Goal: Task Accomplishment & Management: Complete application form

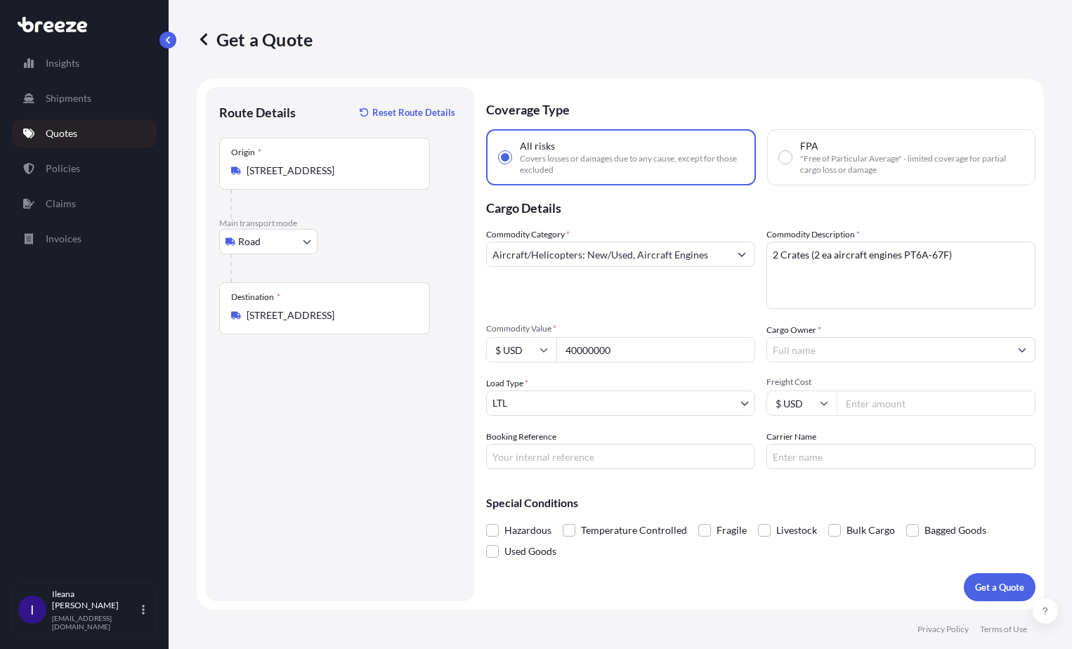
select select "Road"
select select "1"
click at [56, 130] on p "Quotes" at bounding box center [62, 133] width 32 height 14
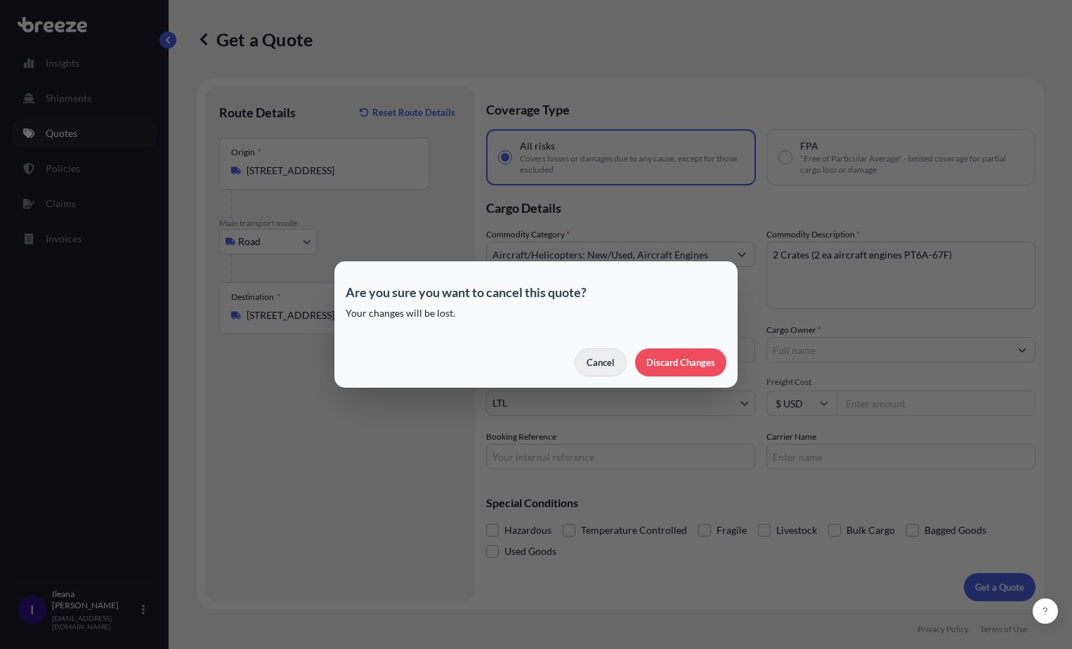
click at [588, 362] on p "Cancel" at bounding box center [600, 362] width 28 height 14
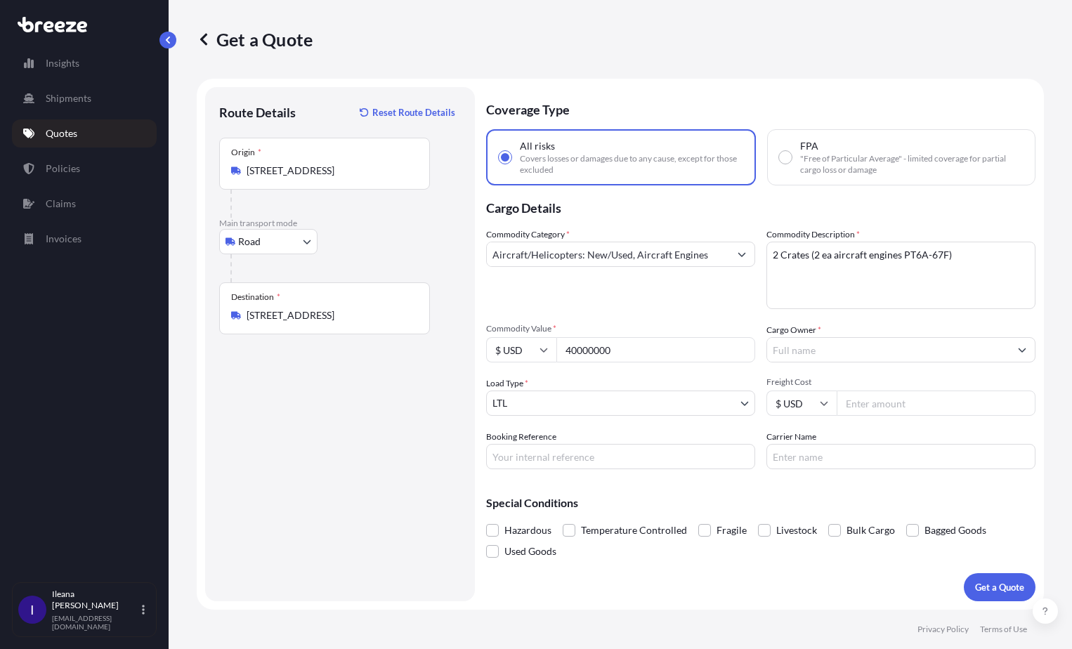
click at [70, 131] on p "Quotes" at bounding box center [62, 133] width 32 height 14
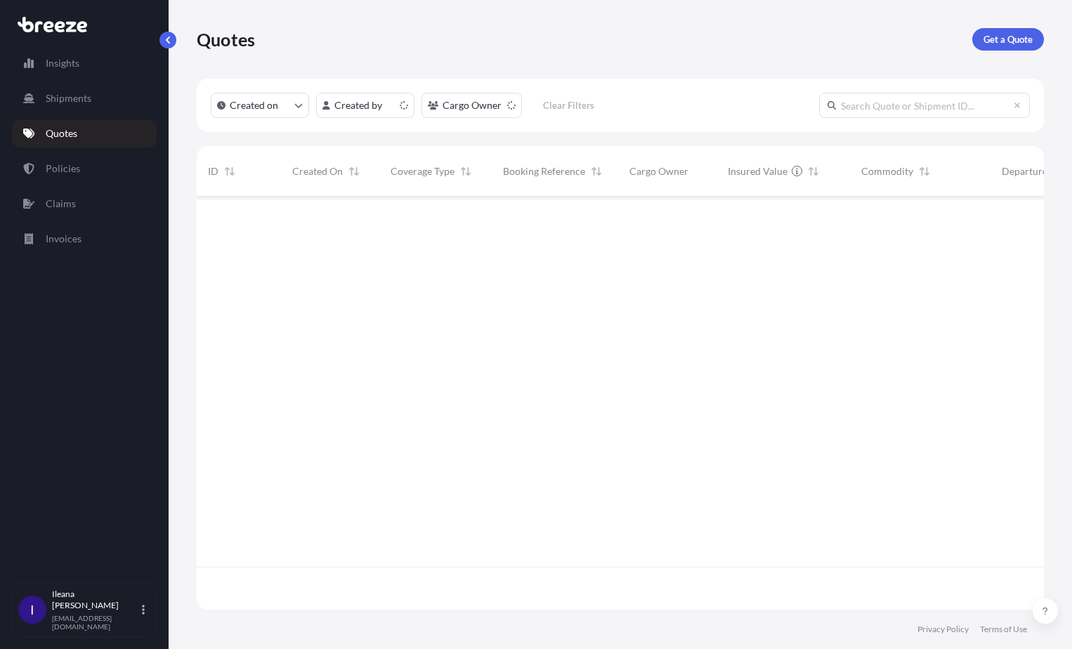
scroll to position [410, 836]
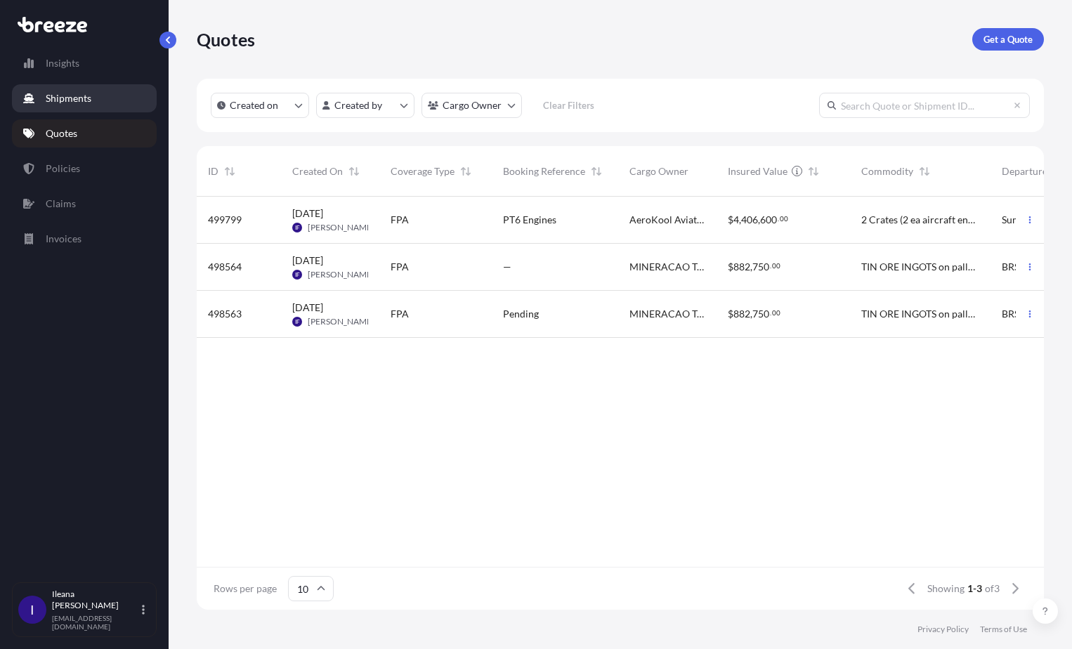
click at [76, 98] on p "Shipments" at bounding box center [69, 98] width 46 height 14
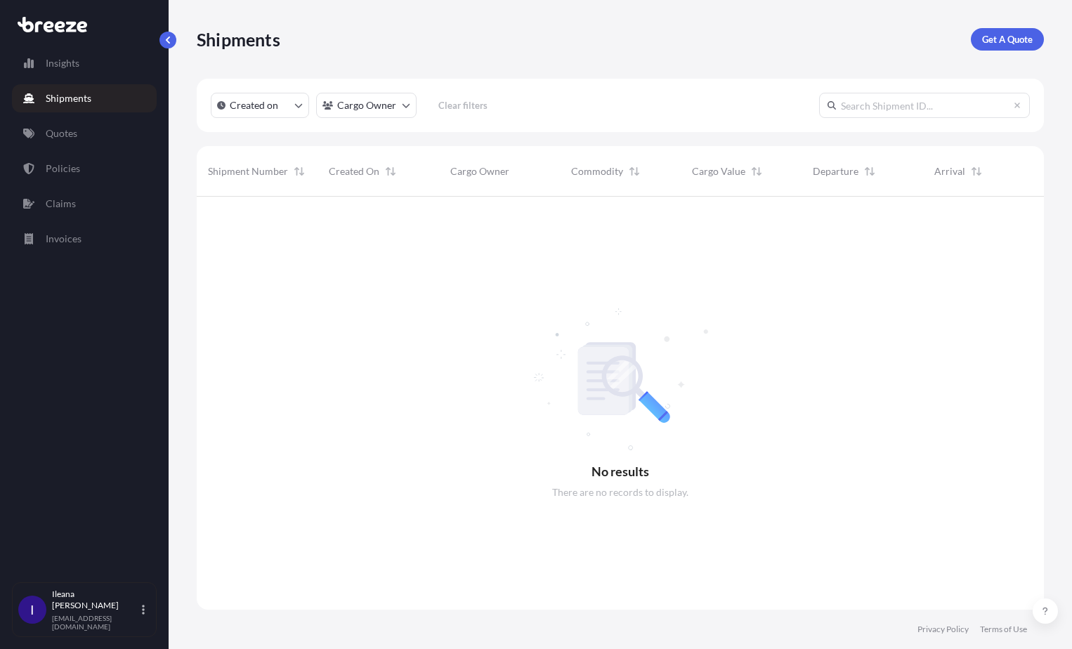
scroll to position [453, 836]
click at [75, 163] on p "Policies" at bounding box center [63, 169] width 34 height 14
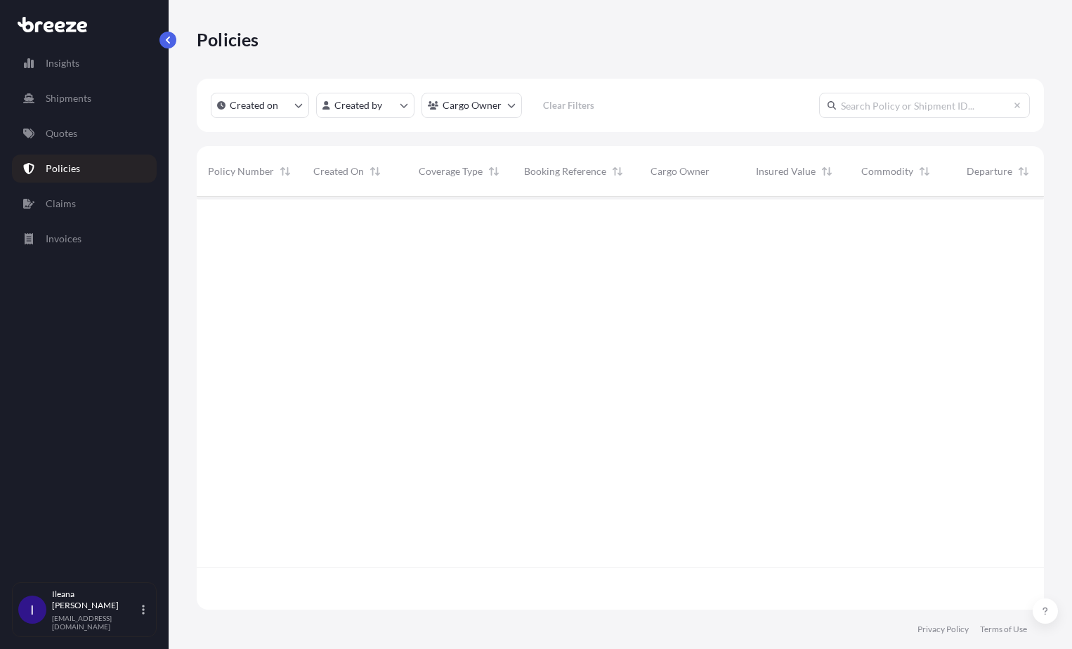
scroll to position [410, 836]
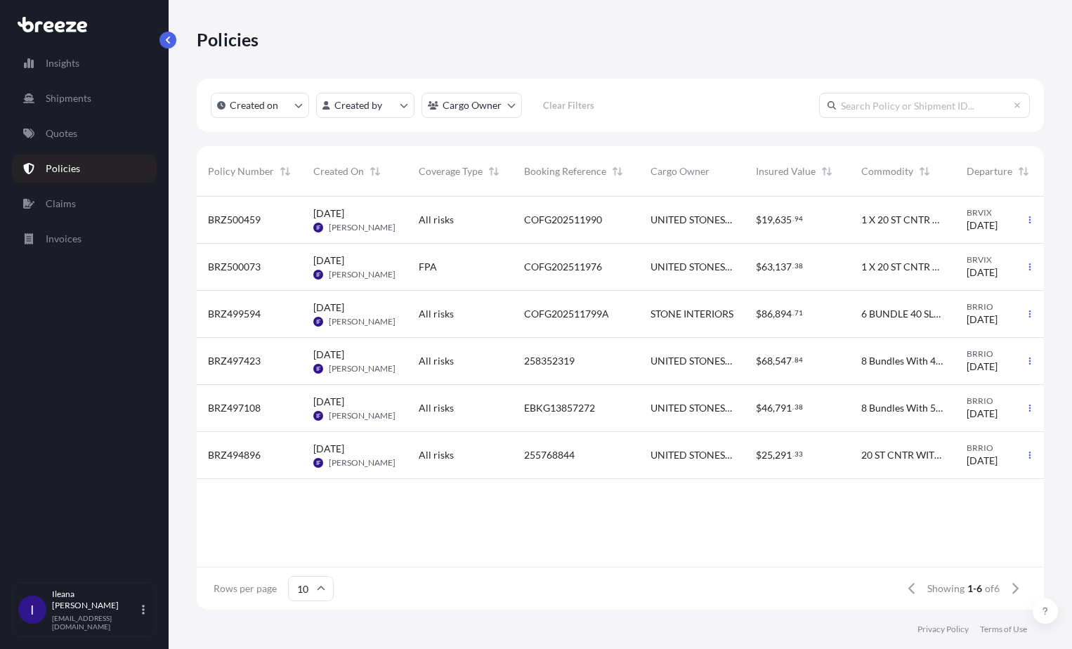
click at [704, 320] on span "STONE INTERIORS" at bounding box center [691, 314] width 83 height 14
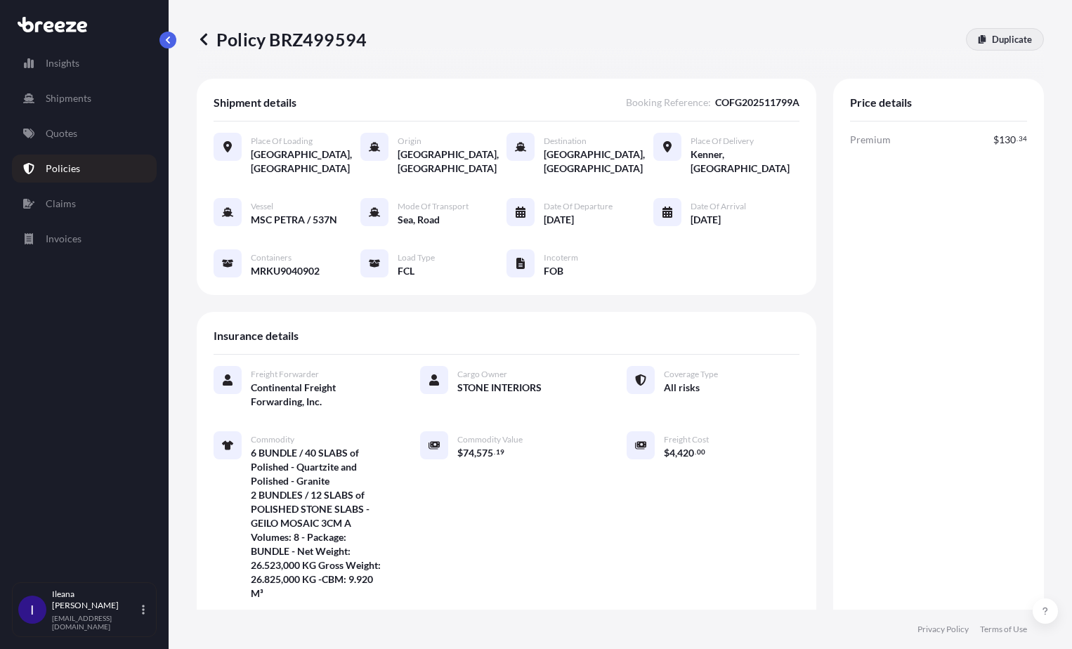
click at [992, 34] on p "Duplicate" at bounding box center [1012, 39] width 40 height 14
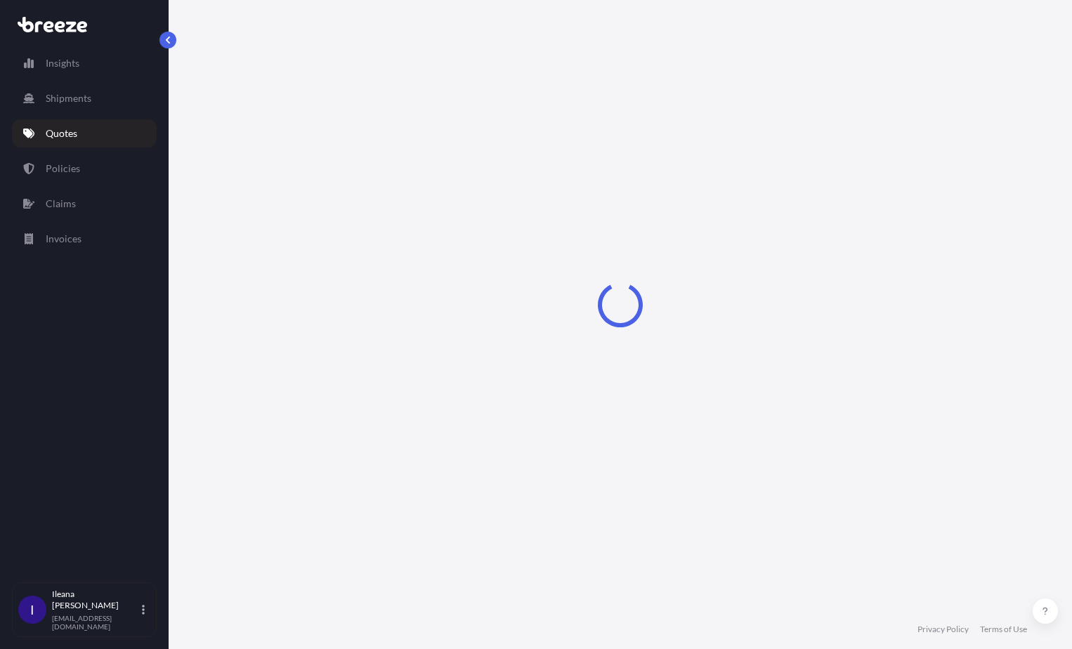
select select "Road"
select select "Sea"
select select "Road"
select select "2"
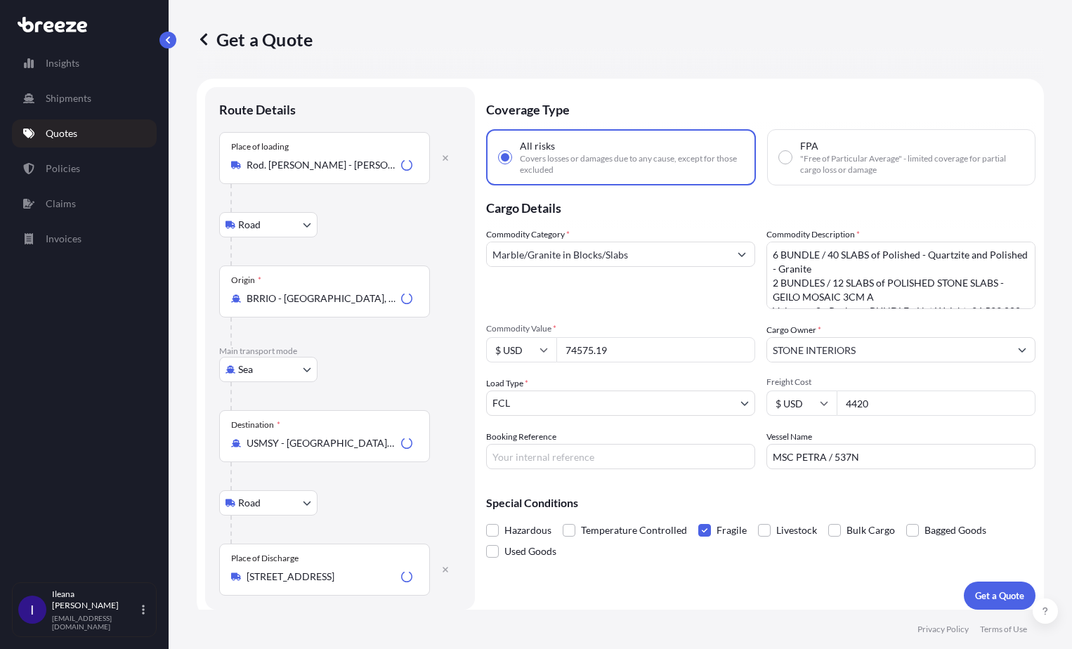
scroll to position [8, 0]
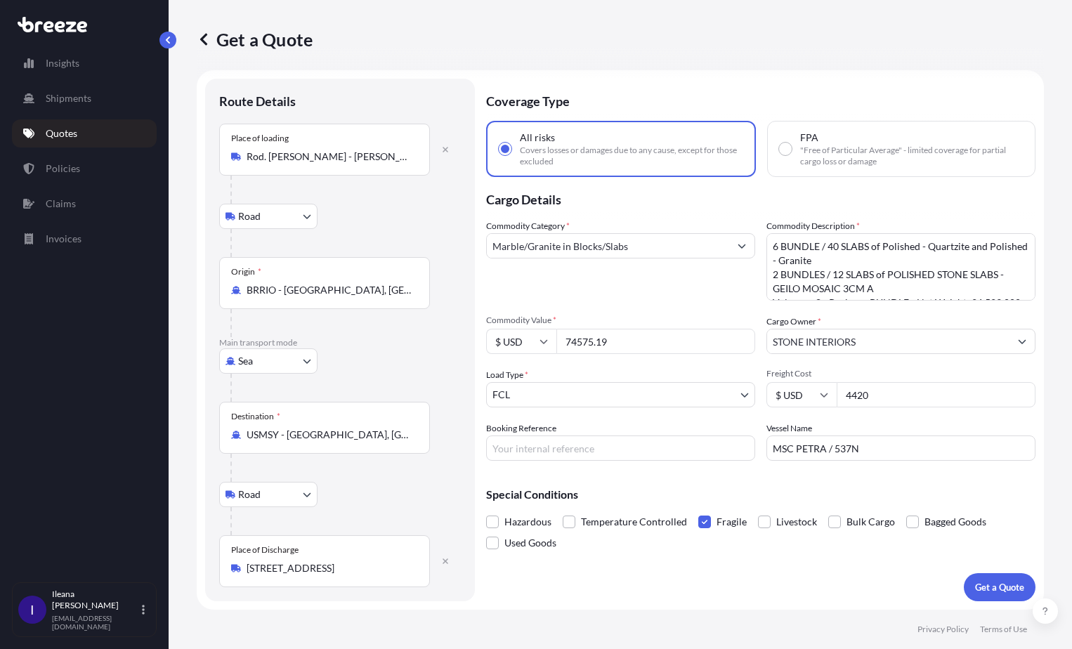
click at [773, 246] on textarea "6 BUNDLE / 40 SLABS of Polished - Quartzite and Polished - Granite 2 BUNDLES / …" at bounding box center [900, 266] width 269 height 67
click at [831, 242] on textarea "6 BUNDLE / 40 SLABS of Polished - Quartzite and Polished - Granite 2 BUNDLES / …" at bounding box center [900, 266] width 269 height 67
drag, startPoint x: 962, startPoint y: 246, endPoint x: 980, endPoint y: 257, distance: 20.8
click at [980, 257] on textarea "6 BUNDLE / 40 SLABS of Polished - Quartzite and Polished - Granite 2 BUNDLES / …" at bounding box center [900, 266] width 269 height 67
drag, startPoint x: 773, startPoint y: 262, endPoint x: 778, endPoint y: 280, distance: 18.2
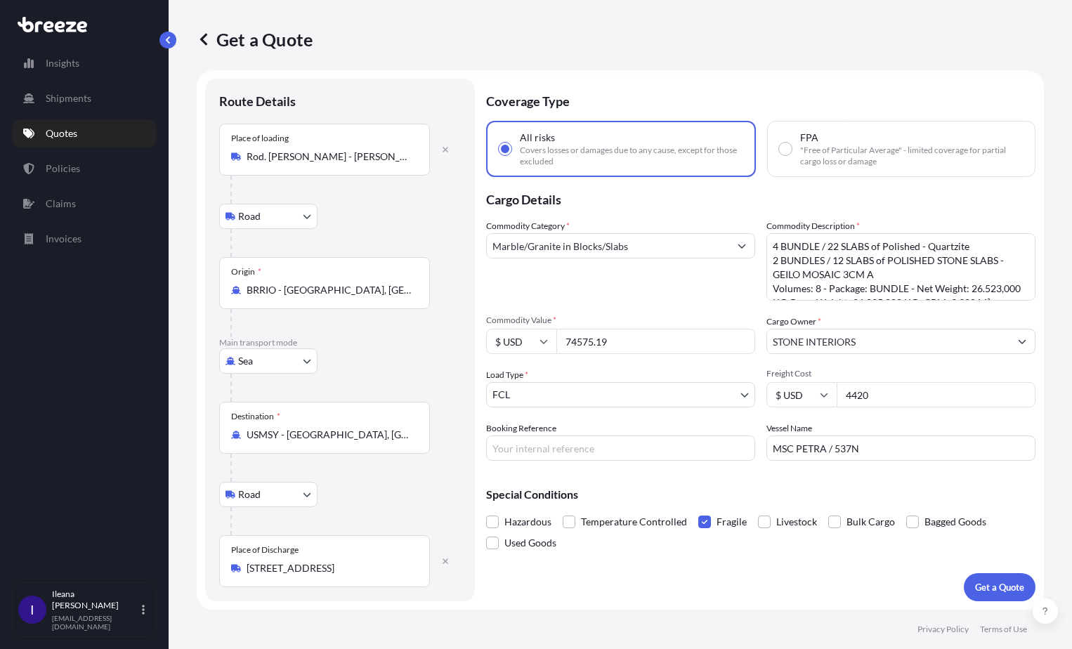
click at [773, 262] on textarea "6 BUNDLE / 40 SLABS of Polished - Quartzite and Polished - Granite 2 BUNDLES / …" at bounding box center [900, 266] width 269 height 67
click at [839, 258] on textarea "6 BUNDLE / 40 SLABS of Polished - Quartzite and Polished - Granite 2 BUNDLES / …" at bounding box center [900, 266] width 269 height 67
drag, startPoint x: 885, startPoint y: 277, endPoint x: 769, endPoint y: 275, distance: 115.9
click at [769, 275] on textarea "6 BUNDLE / 40 SLABS of Polished - Quartzite and Polished - Granite 2 BUNDLES / …" at bounding box center [900, 266] width 269 height 67
click at [814, 275] on textarea "6 BUNDLE / 40 SLABS of Polished - Quartzite and Polished - Granite 2 BUNDLES / …" at bounding box center [900, 266] width 269 height 67
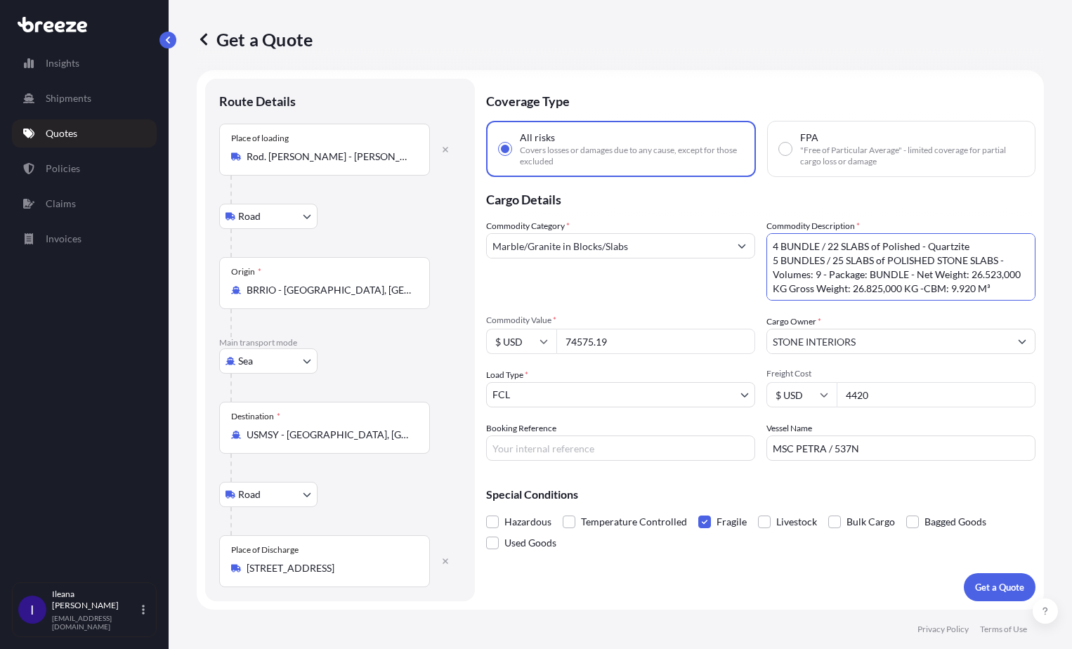
drag, startPoint x: 833, startPoint y: 287, endPoint x: 791, endPoint y: 284, distance: 42.2
click at [791, 284] on textarea "6 BUNDLE / 40 SLABS of Polished - Quartzite and Polished - Granite 2 BUNDLES / …" at bounding box center [900, 266] width 269 height 67
drag, startPoint x: 909, startPoint y: 274, endPoint x: 818, endPoint y: 270, distance: 91.4
click at [818, 270] on textarea "6 BUNDLE / 40 SLABS of Polished - Quartzite and Polished - Granite 2 BUNDLES / …" at bounding box center [900, 266] width 269 height 67
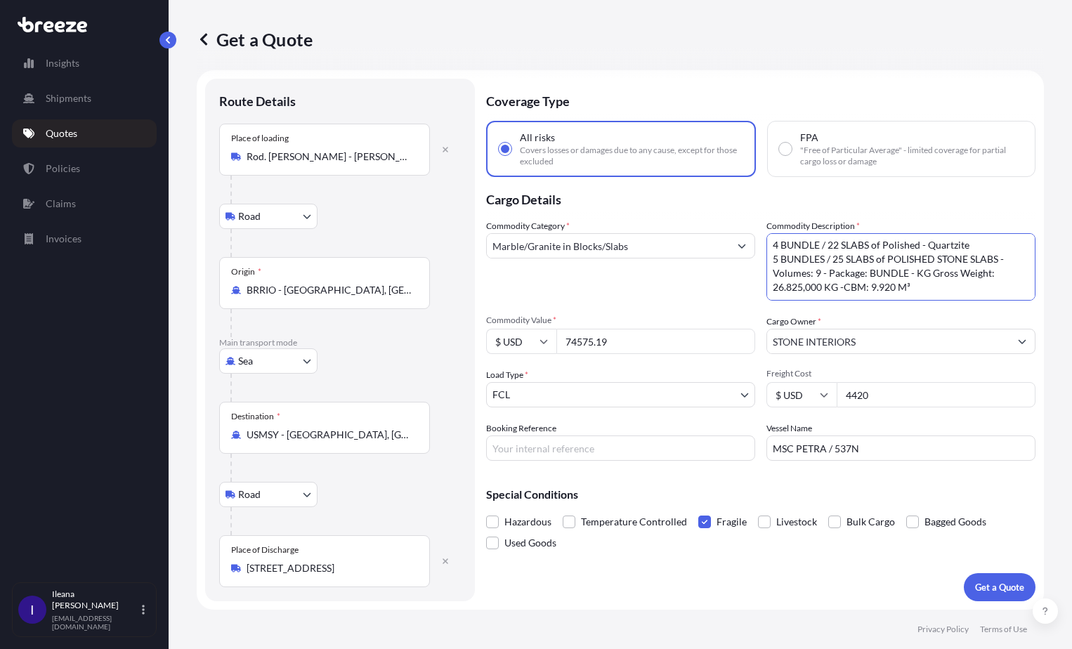
scroll to position [1, 0]
click at [798, 289] on textarea "6 BUNDLE / 40 SLABS of Polished - Quartzite and Polished - Granite 2 BUNDLES / …" at bounding box center [900, 266] width 269 height 67
drag, startPoint x: 864, startPoint y: 284, endPoint x: 888, endPoint y: 289, distance: 25.1
click at [888, 289] on textarea "6 BUNDLE / 40 SLABS of Polished - Quartzite and Polished - Granite 2 BUNDLES / …" at bounding box center [900, 266] width 269 height 67
type textarea "4 BUNDLE / 22 SLABS of Polished - Quartzite 5 BUNDLES / 25 SLABS of POLISHED ST…"
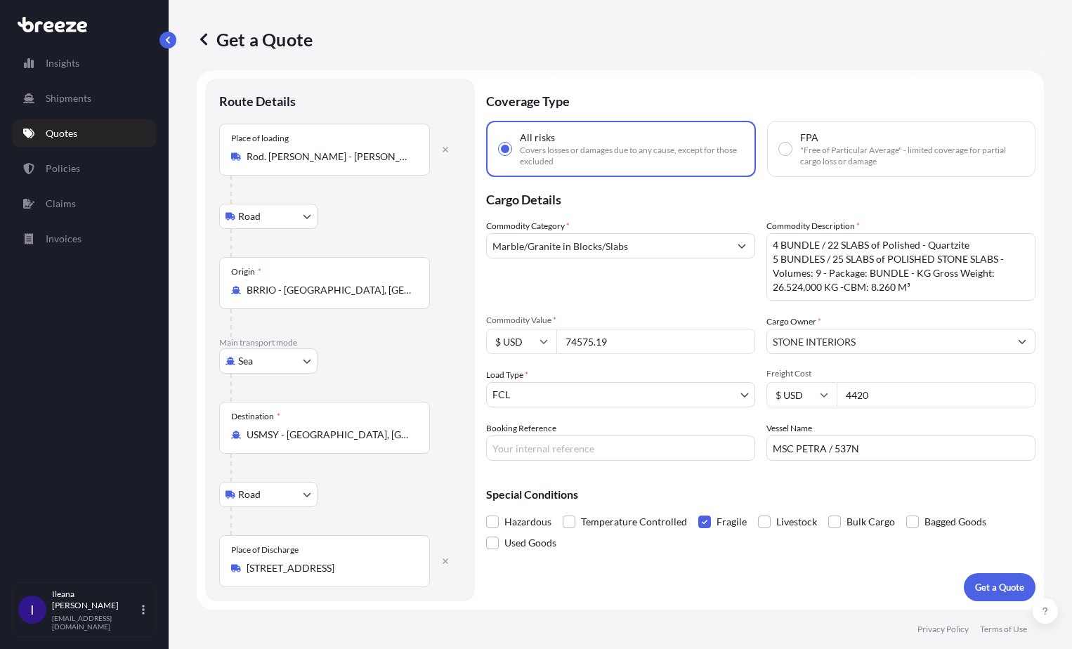
drag, startPoint x: 624, startPoint y: 341, endPoint x: 519, endPoint y: 340, distance: 105.3
click at [519, 340] on div "$ USD 74575.19" at bounding box center [620, 341] width 269 height 25
type input "61515.50"
click at [881, 402] on input "4420" at bounding box center [935, 394] width 199 height 25
click at [255, 284] on input "BRRIO - Rio de Janeiro, Brazil" at bounding box center [329, 290] width 166 height 14
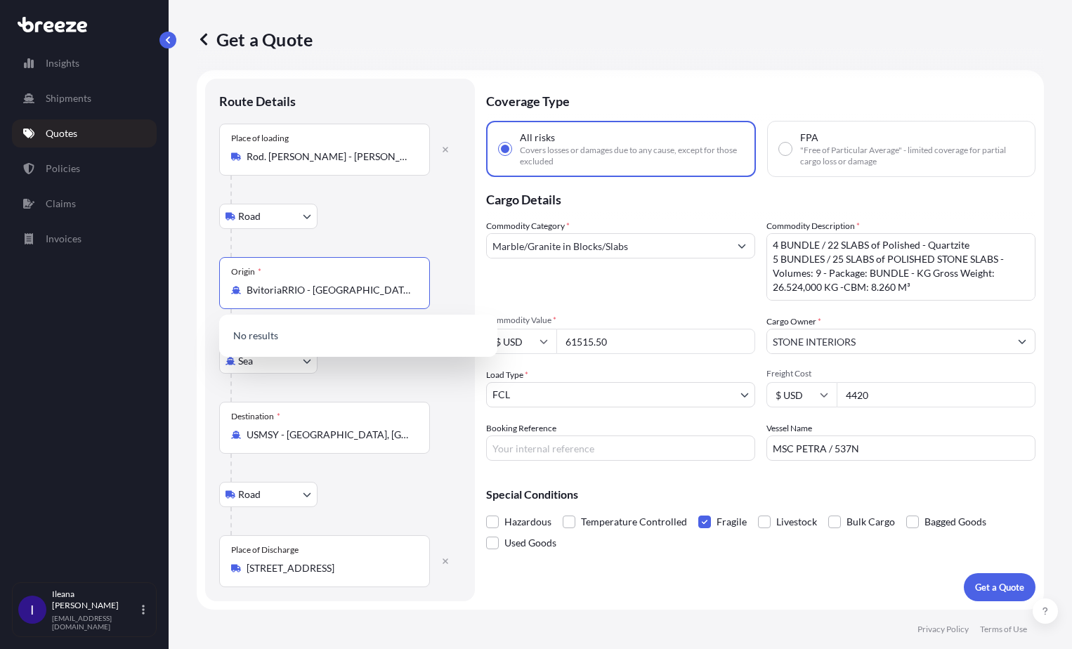
drag, startPoint x: 408, startPoint y: 295, endPoint x: 197, endPoint y: 292, distance: 211.4
click at [197, 292] on form "Route Details Place of loading Rod. Geraldo Sartório - Aracê, Domingos Martins …" at bounding box center [620, 339] width 847 height 539
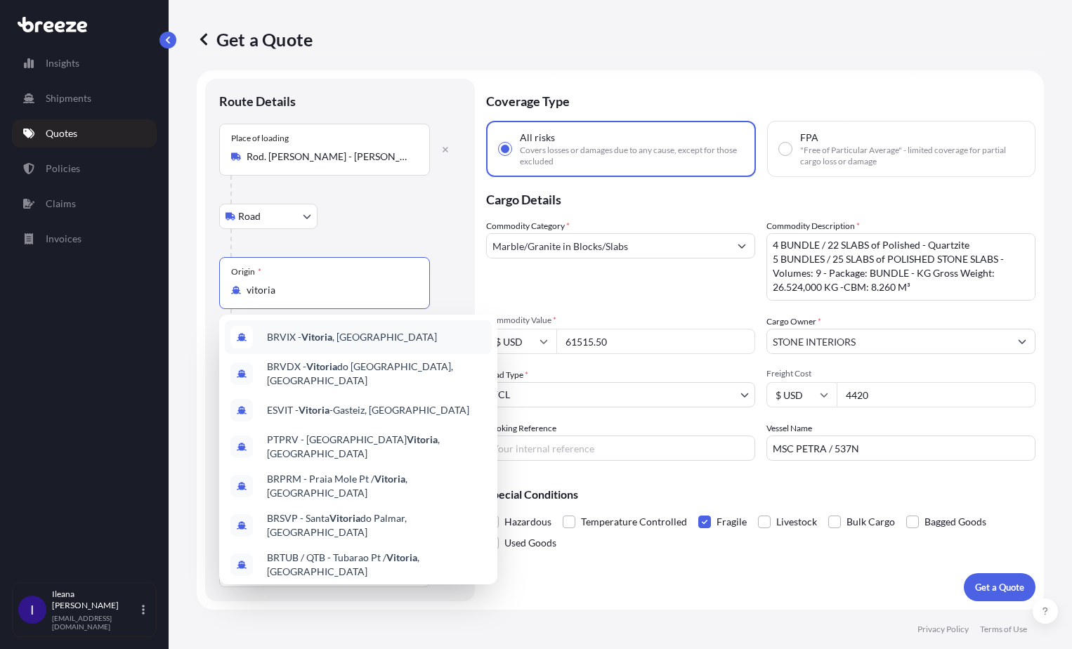
click at [336, 339] on span "BRVIX - Vitoria , Brazil" at bounding box center [352, 337] width 170 height 14
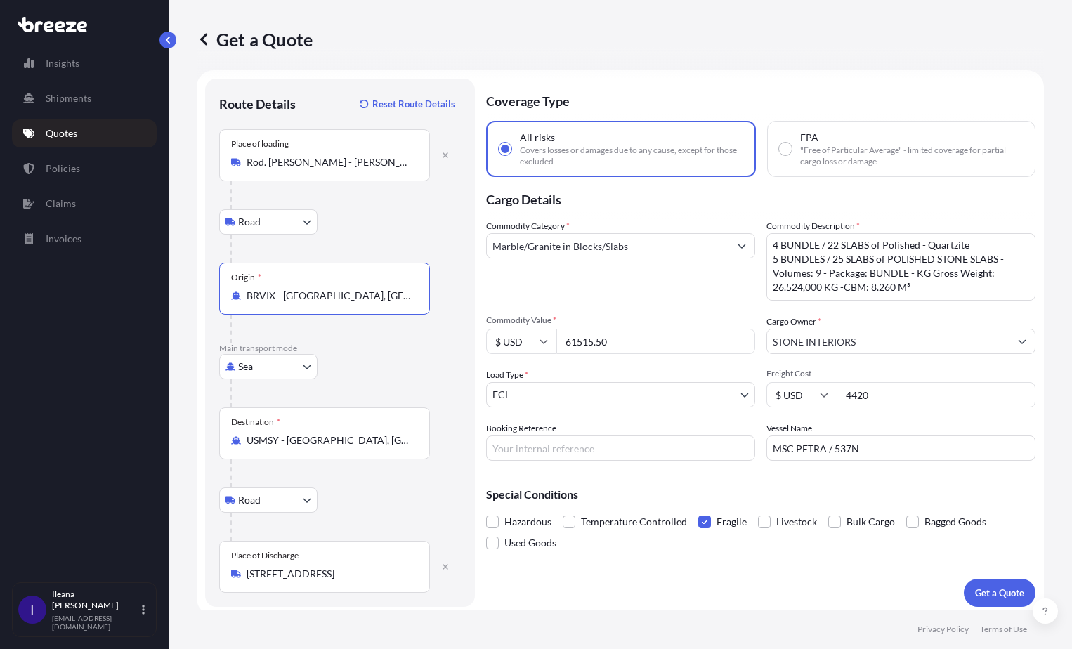
type input "BRVIX - [GEOGRAPHIC_DATA], [GEOGRAPHIC_DATA]"
drag, startPoint x: 928, startPoint y: 449, endPoint x: 721, endPoint y: 449, distance: 207.2
click at [721, 449] on div "Commodity Category * Marble/Granite in Blocks/Slabs Commodity Description * 6 B…" at bounding box center [760, 340] width 549 height 242
paste input "Log-in Pantanal / 0RO24R1MA"
type input "Log-in Pantanal / 0RO24R1MA"
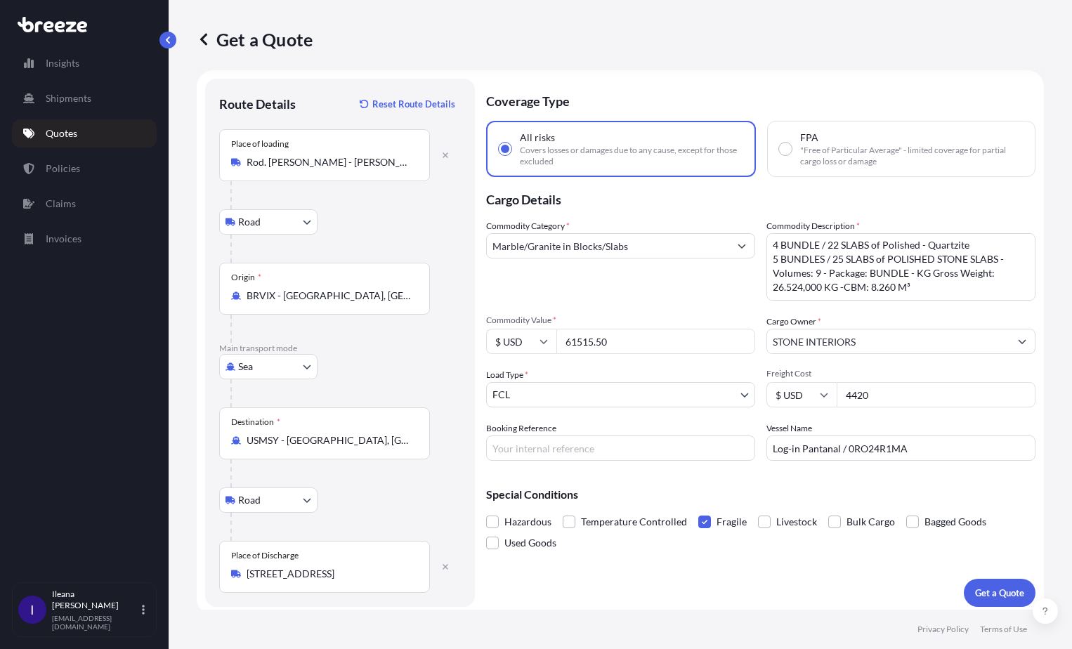
click at [501, 453] on input "Booking Reference" at bounding box center [620, 447] width 269 height 25
paste input "COFG202512177A"
type input "COFG202512177A"
drag, startPoint x: 893, startPoint y: 396, endPoint x: 826, endPoint y: 393, distance: 67.5
click at [826, 393] on div "$ USD 4420" at bounding box center [900, 394] width 269 height 25
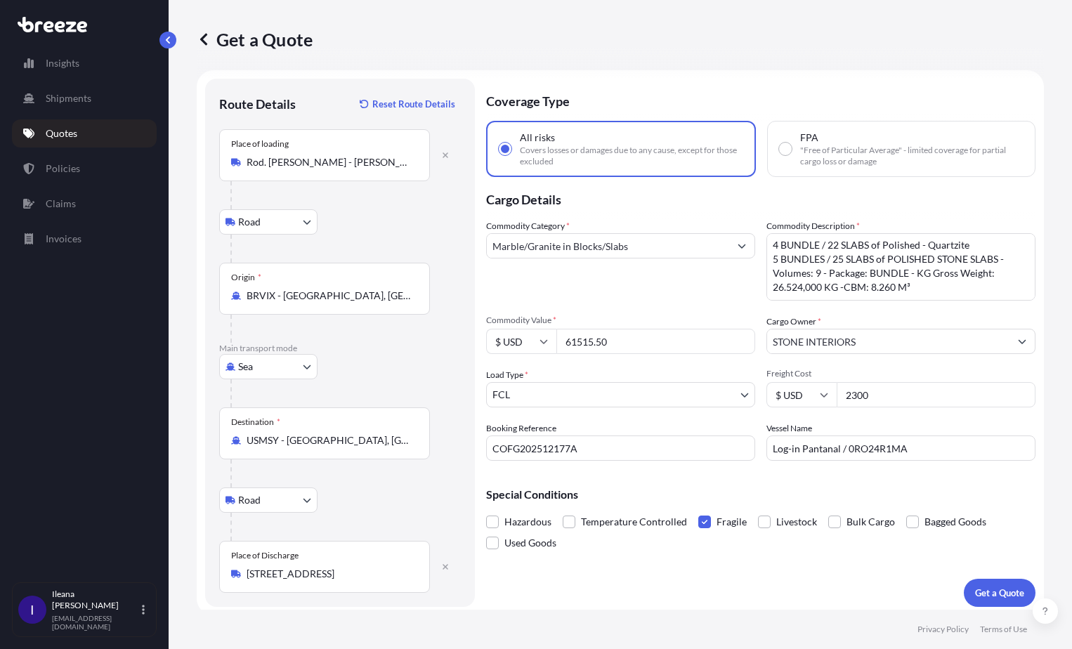
type input "2300"
click at [687, 363] on div "Commodity Category * Marble/Granite in Blocks/Slabs Commodity Description * 6 B…" at bounding box center [760, 340] width 549 height 242
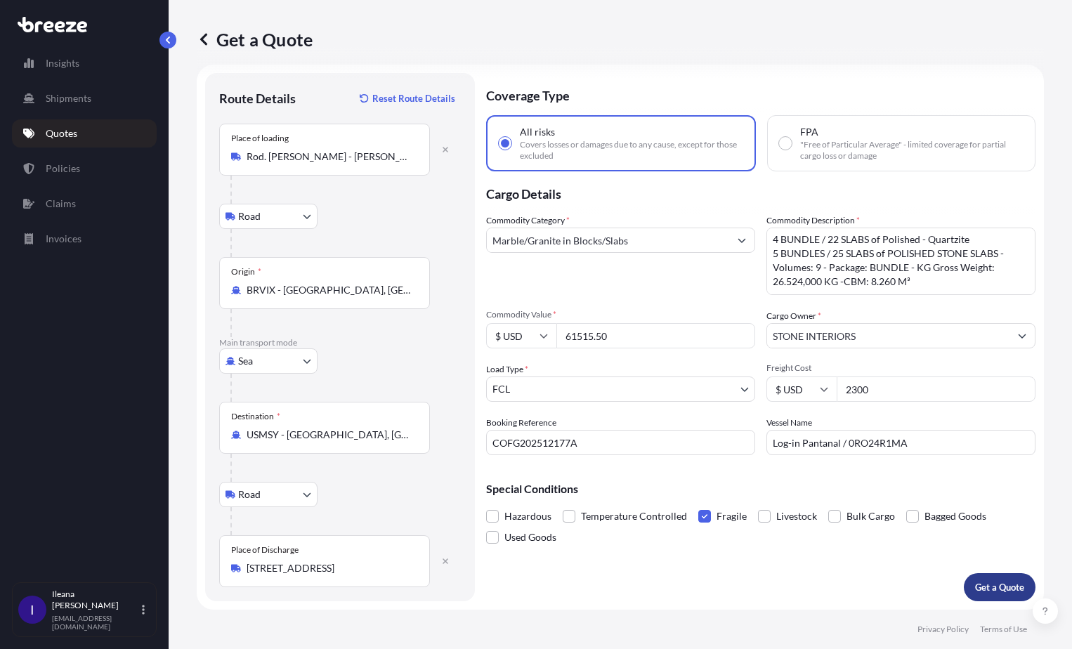
click at [989, 587] on p "Get a Quote" at bounding box center [999, 587] width 49 height 14
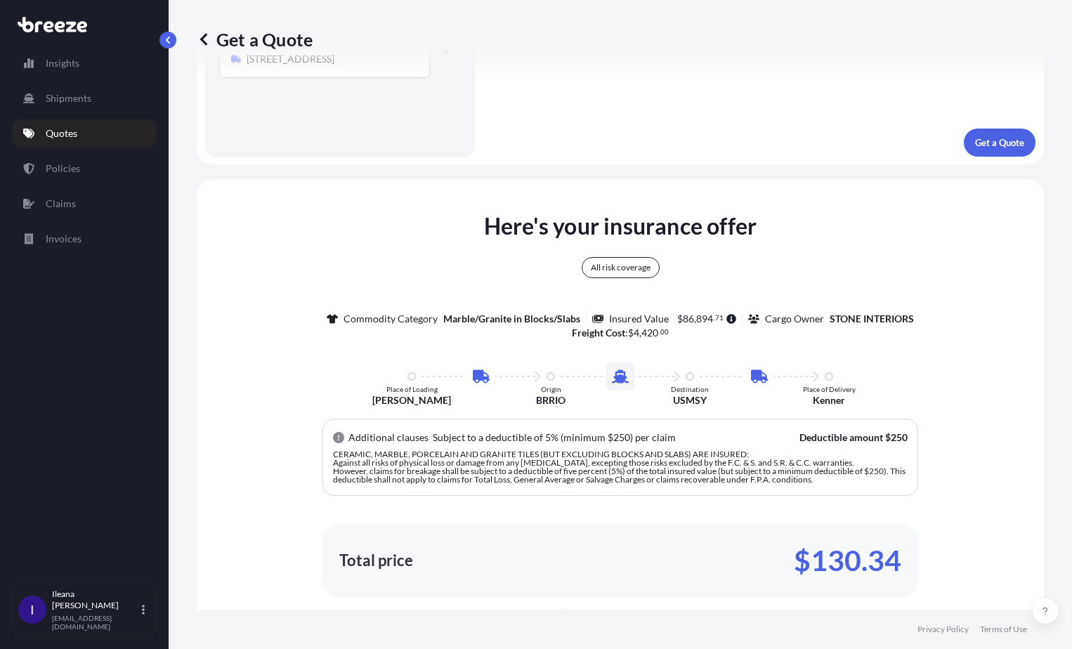
scroll to position [632, 0]
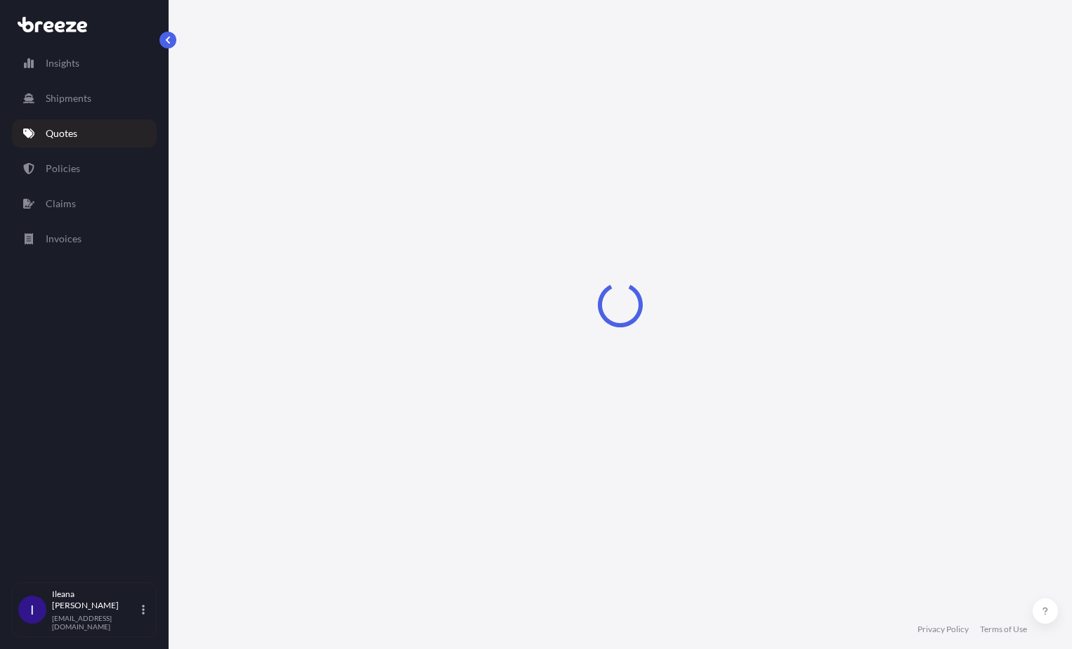
select select "Road"
select select "Sea"
select select "Road"
select select "2"
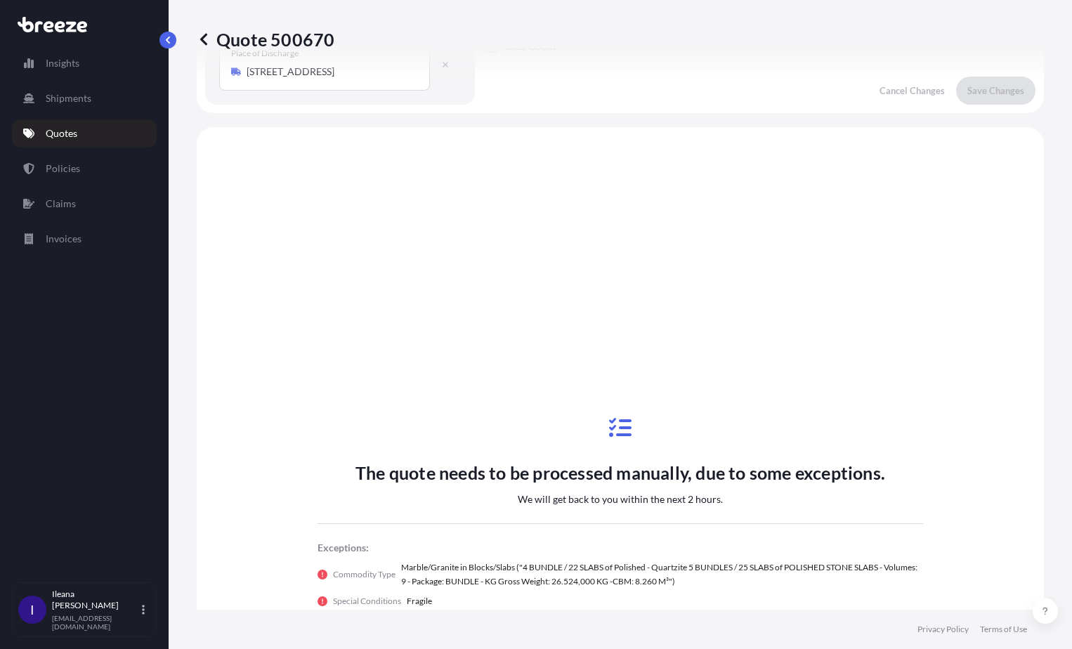
scroll to position [562, 0]
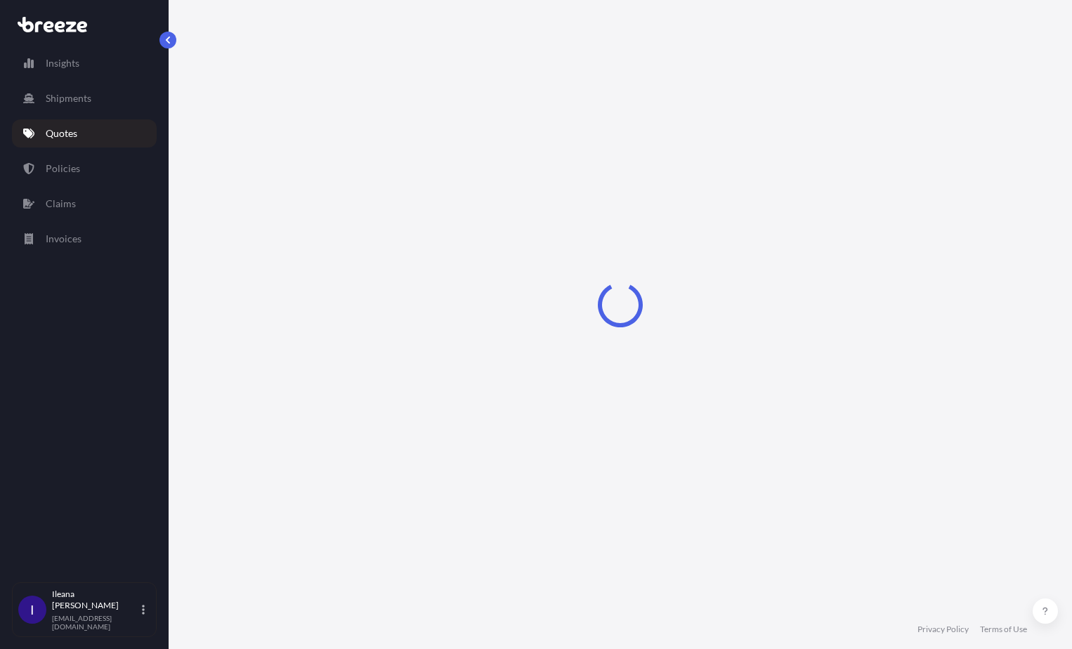
select select "Road"
select select "Sea"
select select "Road"
select select "2"
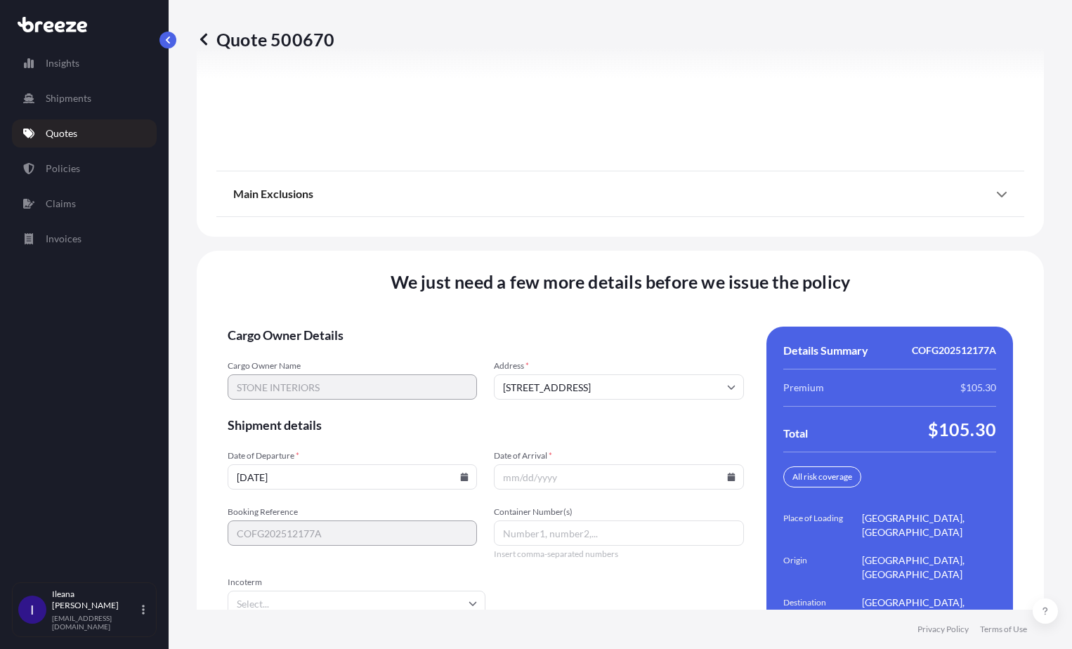
scroll to position [2051, 0]
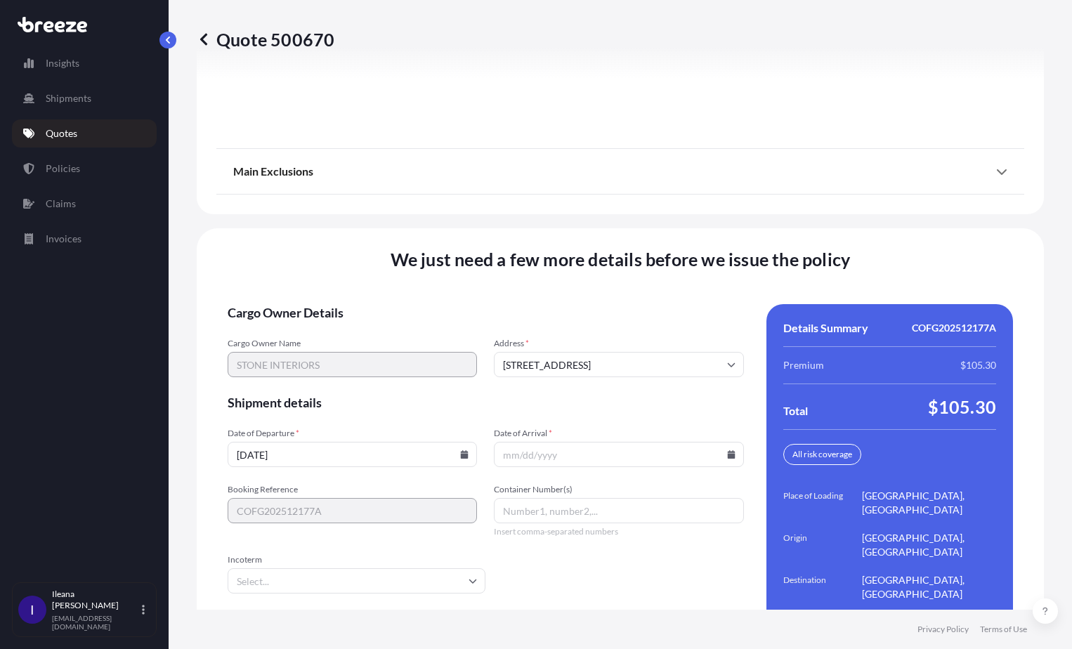
click at [517, 442] on input "Date of Arrival *" at bounding box center [618, 454] width 249 height 25
click at [462, 450] on icon at bounding box center [465, 454] width 8 height 8
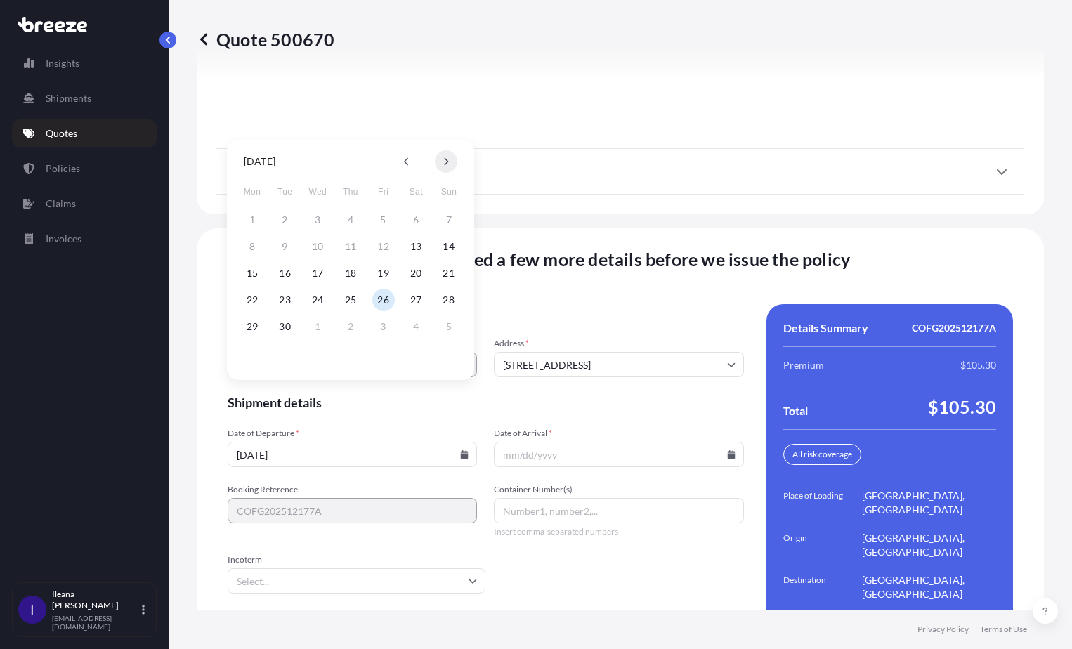
click at [450, 157] on button at bounding box center [446, 161] width 22 height 22
click at [452, 218] on button "5" at bounding box center [449, 220] width 22 height 22
type input "[DATE]"
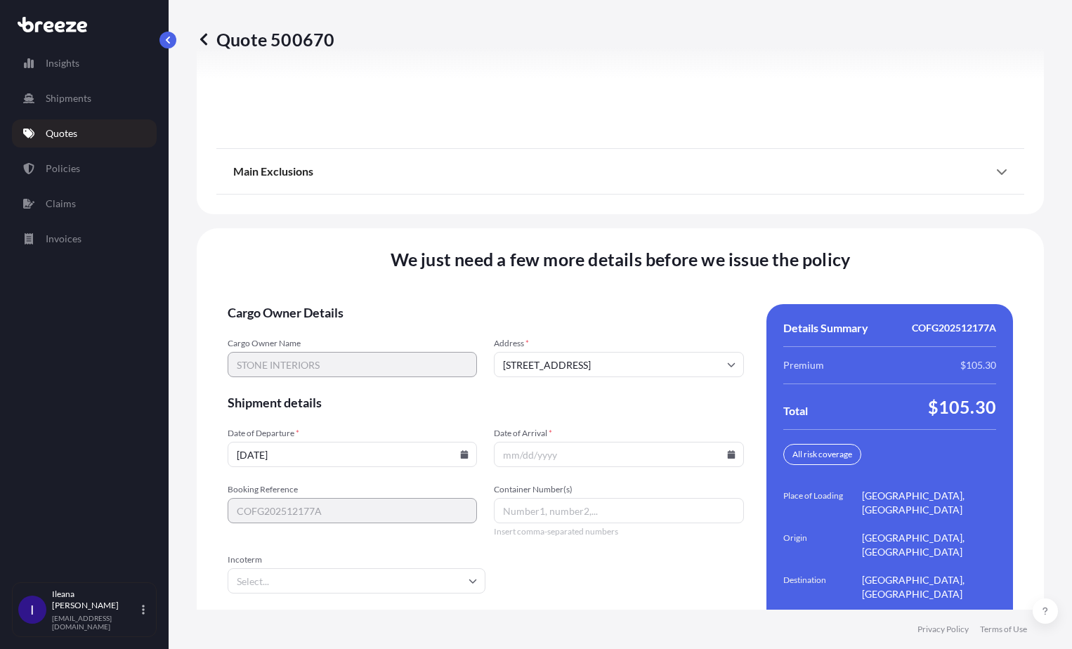
click at [543, 442] on input "Date of Arrival *" at bounding box center [618, 454] width 249 height 25
click at [727, 450] on icon at bounding box center [731, 454] width 8 height 8
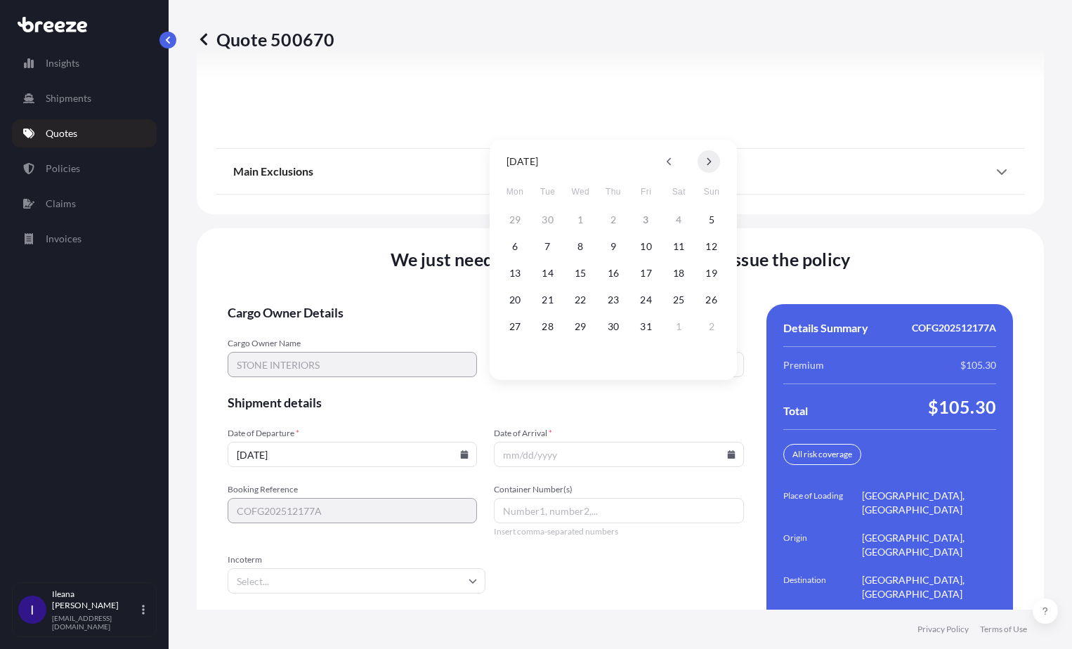
click at [709, 161] on icon at bounding box center [709, 162] width 4 height 8
click at [577, 245] on button "5" at bounding box center [580, 246] width 22 height 22
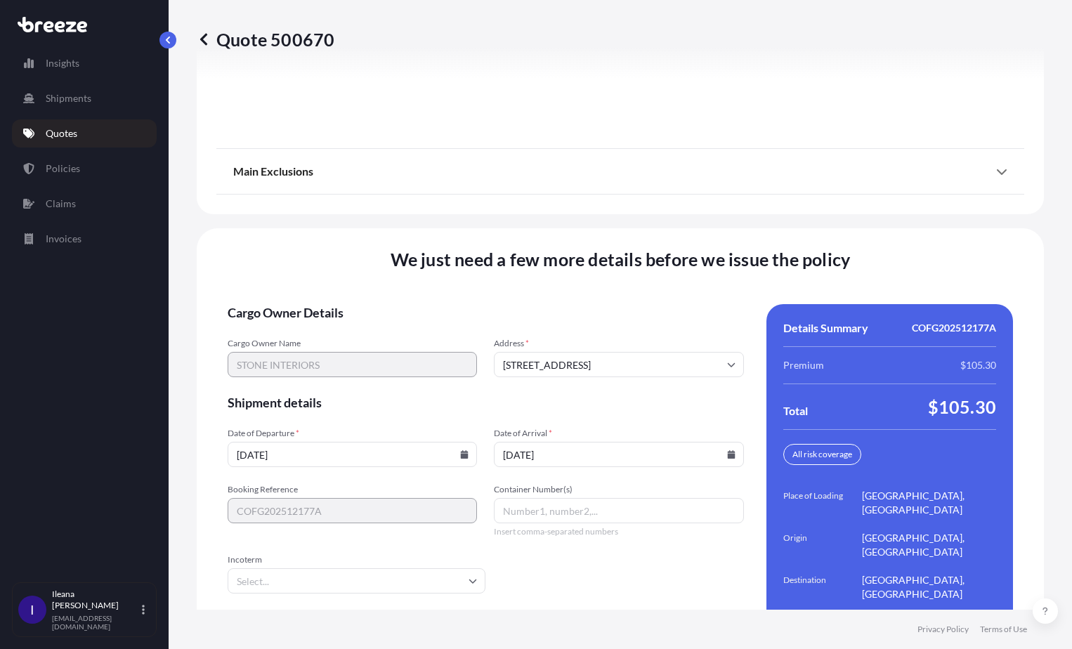
type input "[DATE]"
click at [537, 498] on input "Container Number(s)" at bounding box center [618, 510] width 249 height 25
paste input "TLLU2733301"
click at [472, 577] on icon at bounding box center [472, 581] width 8 height 8
type input "TLLU2733301"
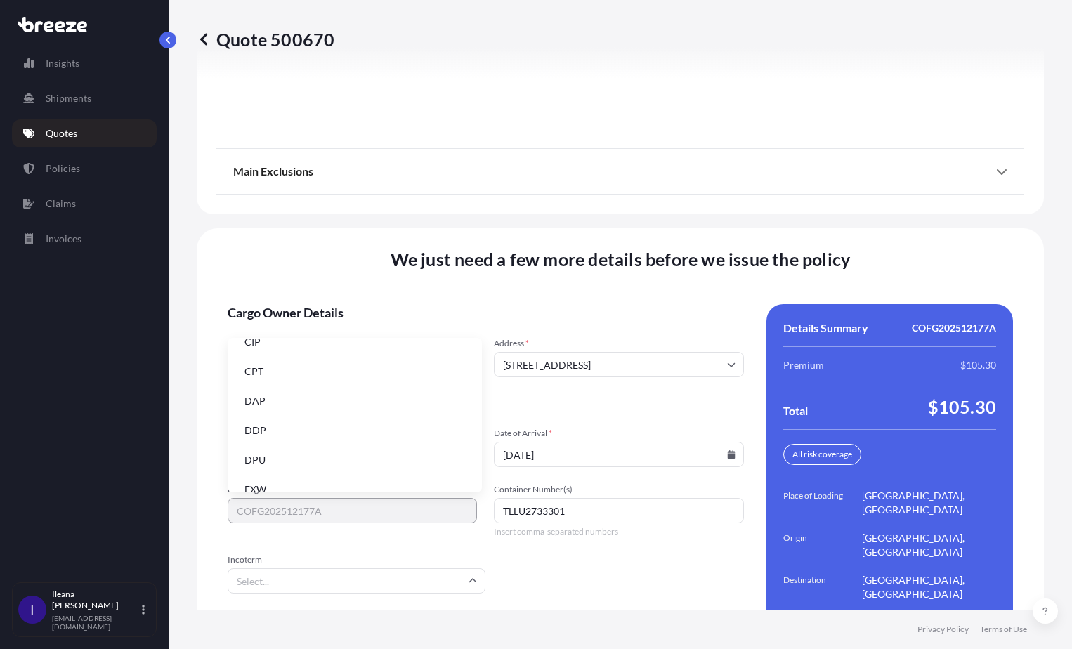
scroll to position [178, 0]
click at [274, 476] on li "FOB" at bounding box center [354, 473] width 243 height 27
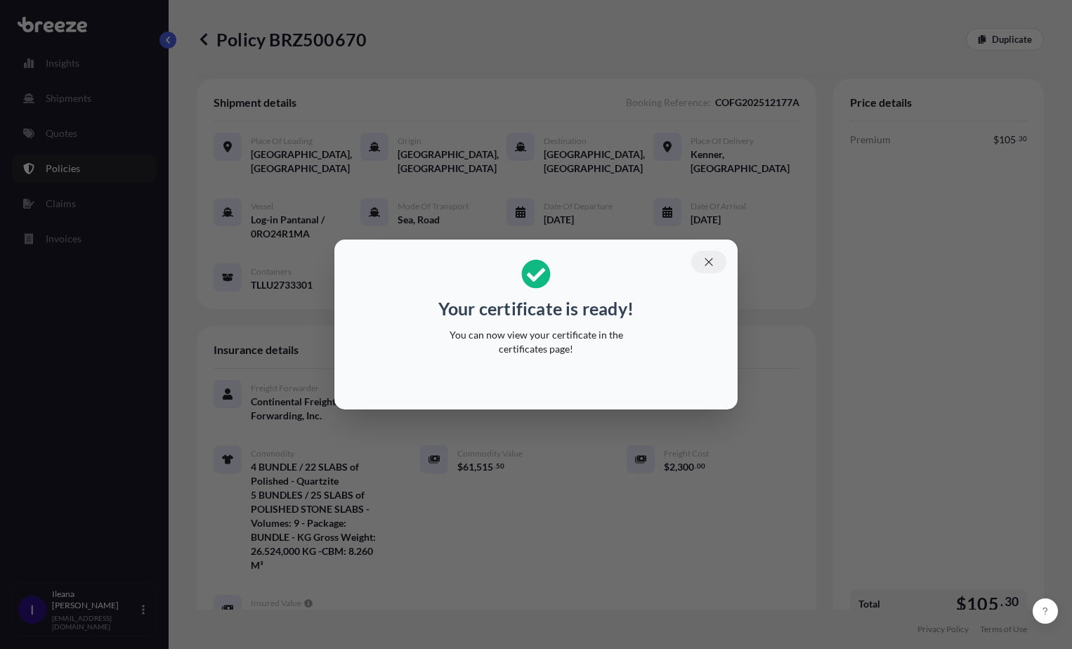
click at [709, 260] on icon "button" at bounding box center [708, 262] width 13 height 13
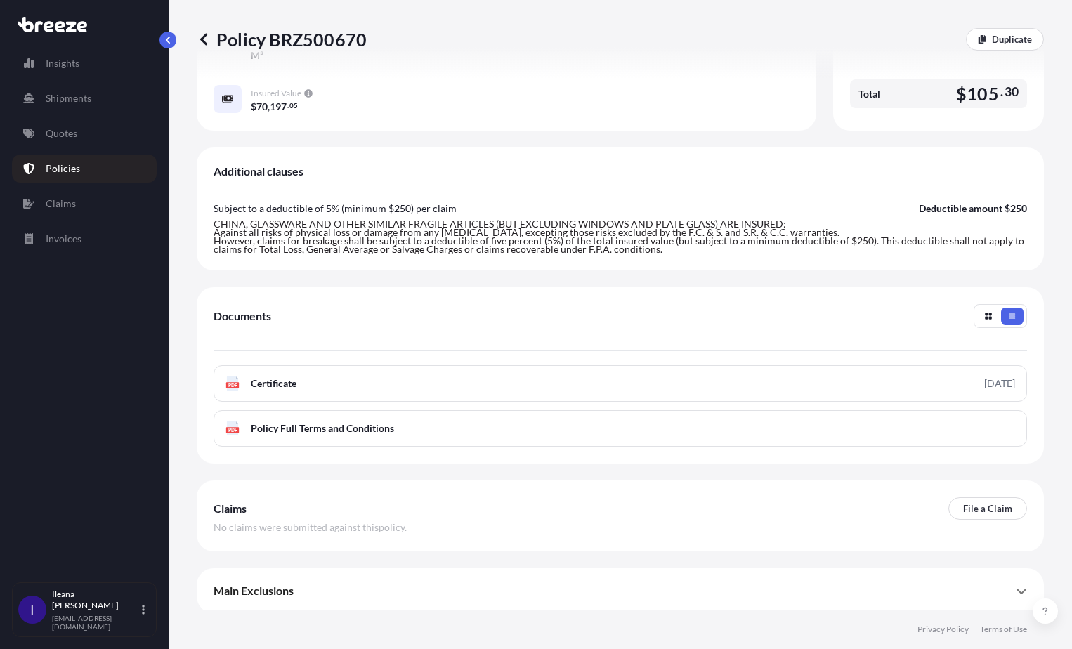
scroll to position [513, 0]
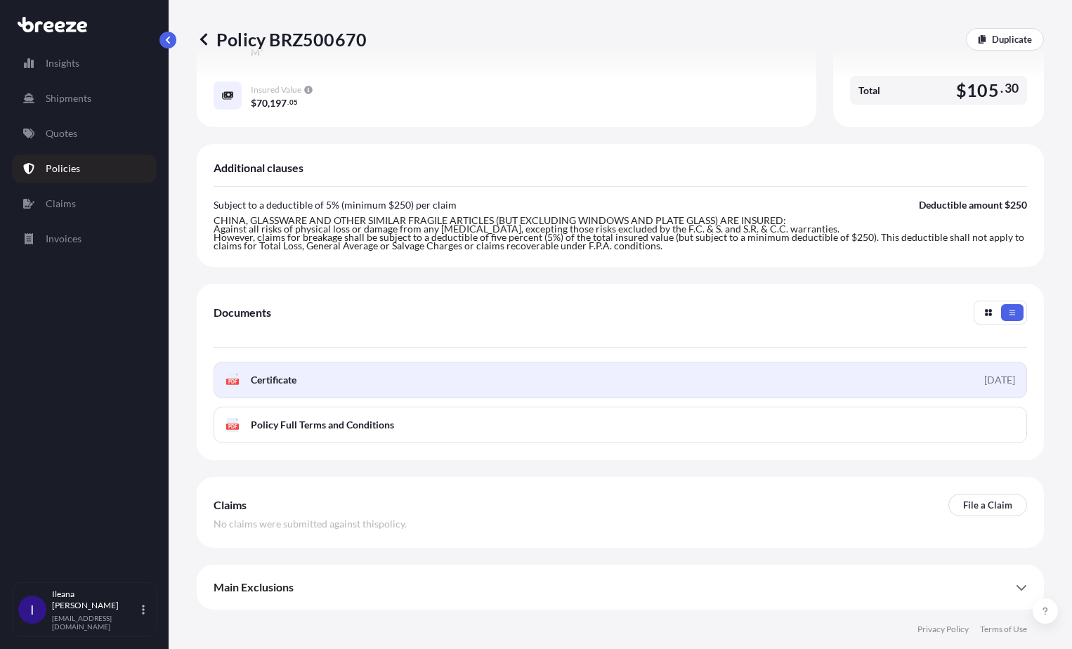
click at [270, 386] on span "Certificate" at bounding box center [274, 380] width 46 height 14
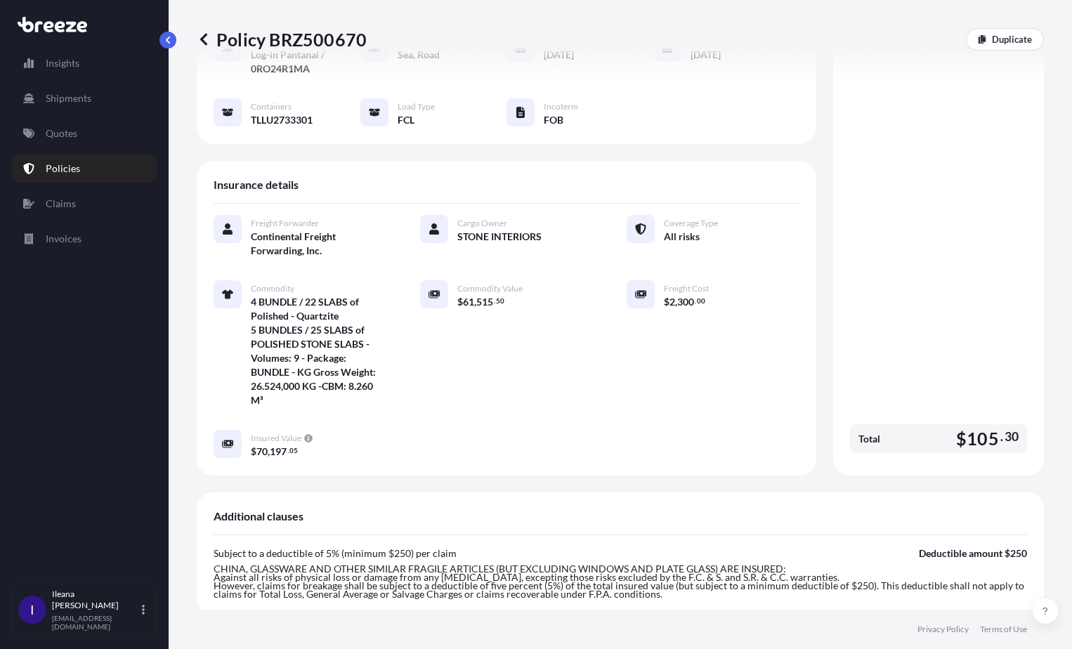
scroll to position [162, 0]
